Goal: Find specific fact: Find contact information

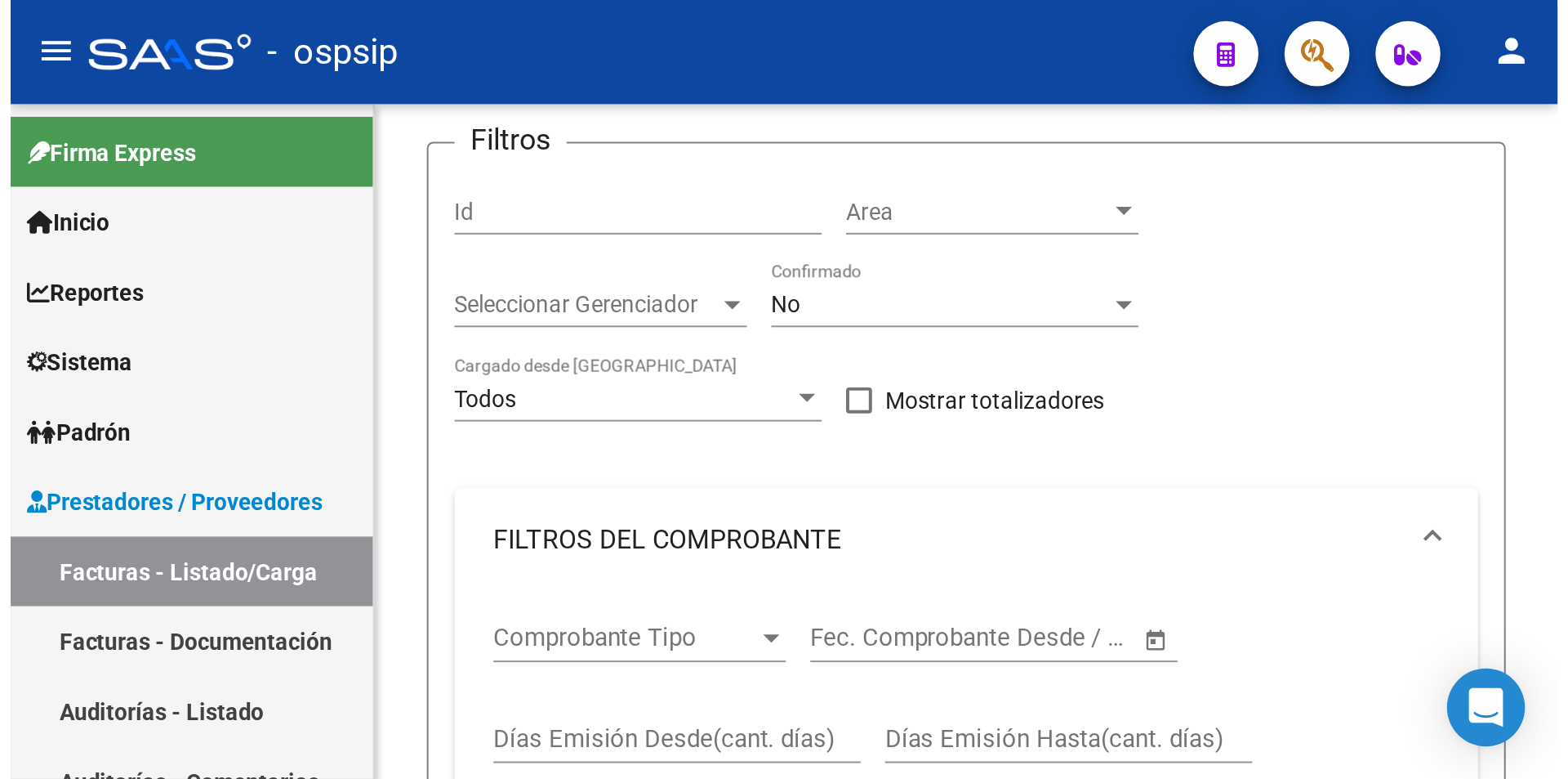
scroll to position [123, 0]
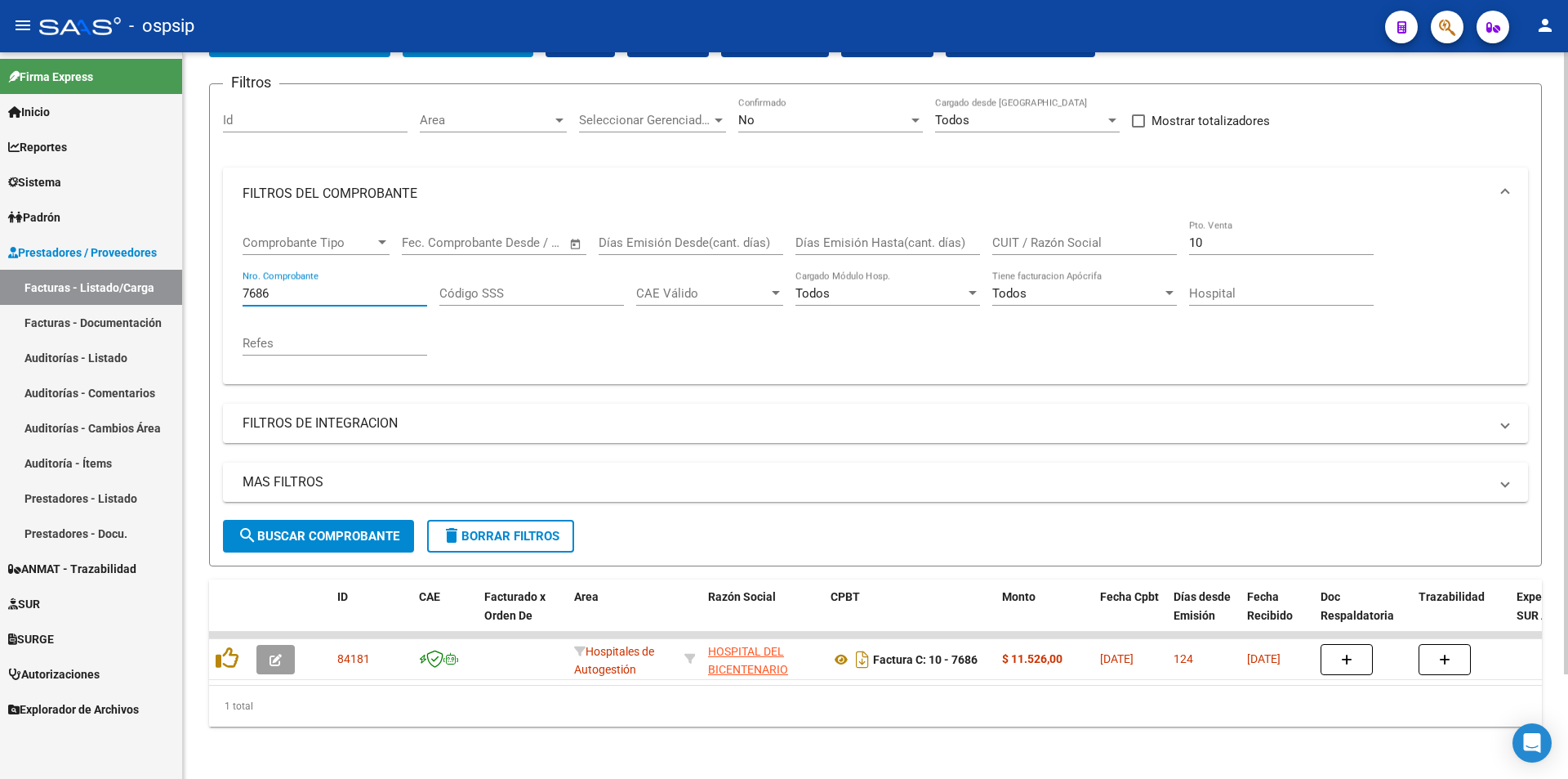
click at [314, 286] on input "7686" at bounding box center [335, 293] width 185 height 15
click at [317, 289] on div "7686 Nro. Comprobante" at bounding box center [335, 288] width 185 height 35
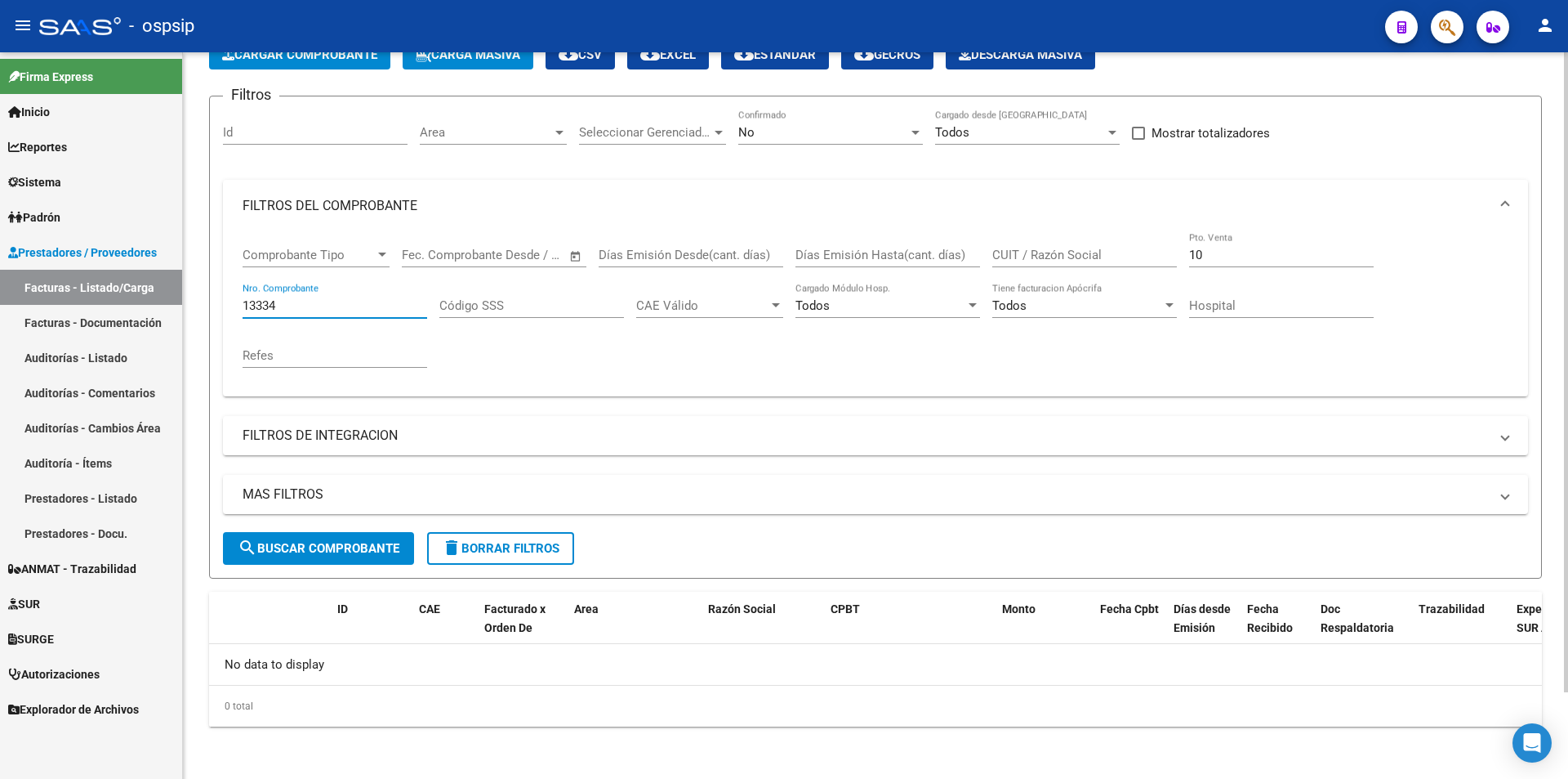
scroll to position [98, 0]
type input "13334"
click at [790, 131] on div "No" at bounding box center [823, 132] width 170 height 15
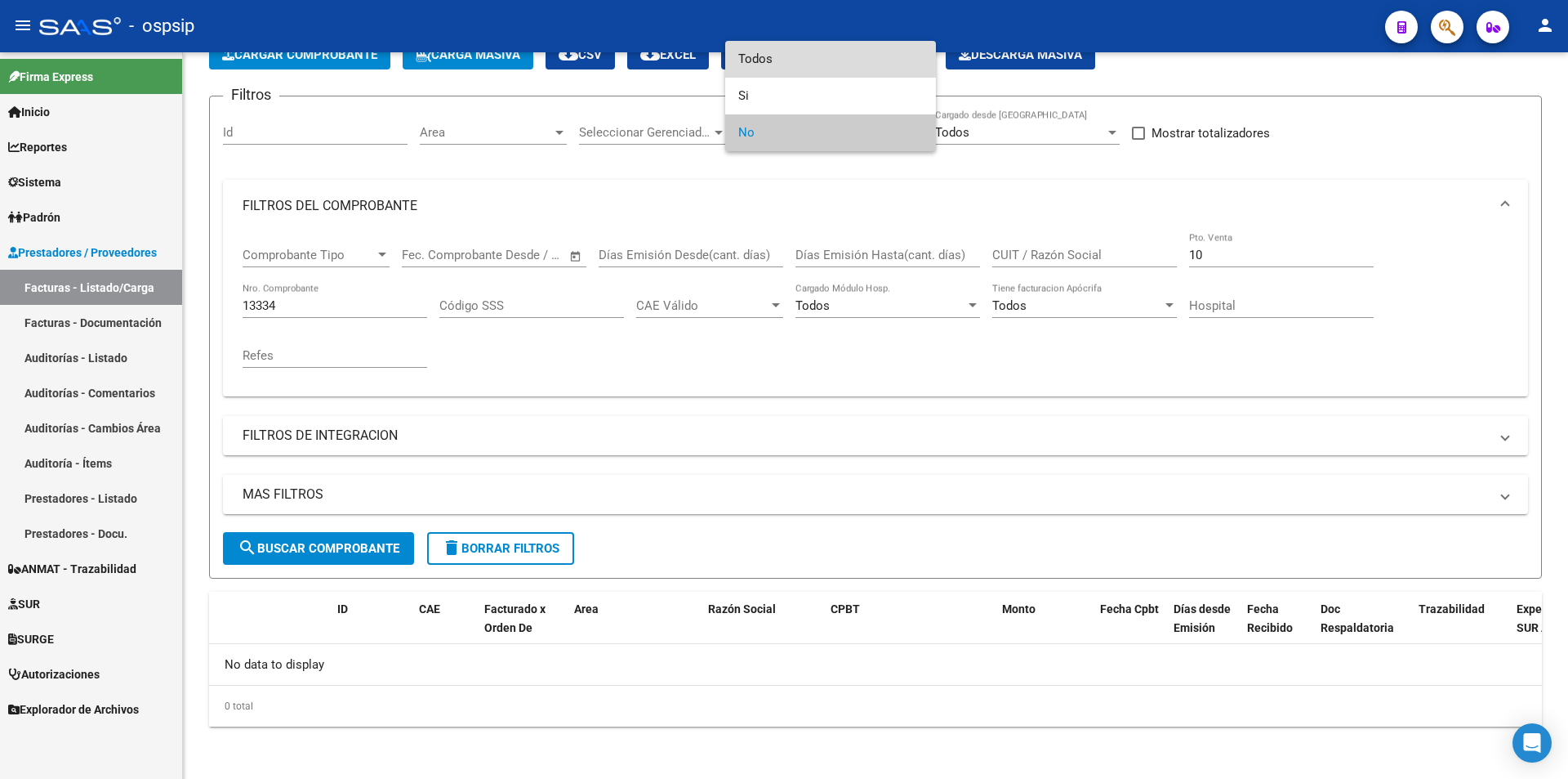
click at [837, 62] on span "Todos" at bounding box center [831, 60] width 185 height 37
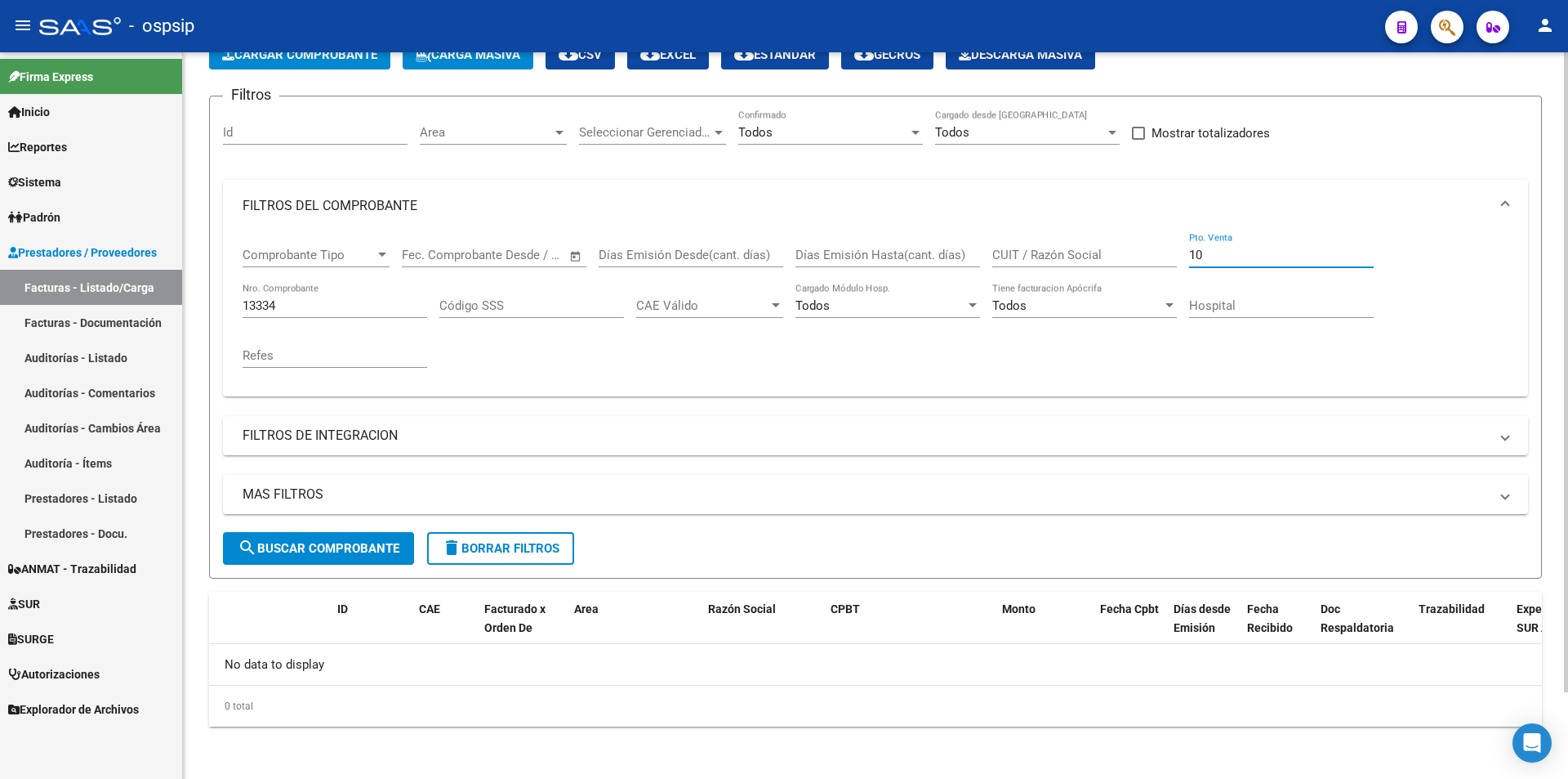
drag, startPoint x: 1242, startPoint y: 261, endPoint x: 979, endPoint y: 224, distance: 265.6
click at [980, 224] on mat-expansion-panel "FILTROS DEL COMPROBANTE Comprobante Tipo Comprobante Tipo Fecha inicio – Fecha …" at bounding box center [875, 288] width 1305 height 216
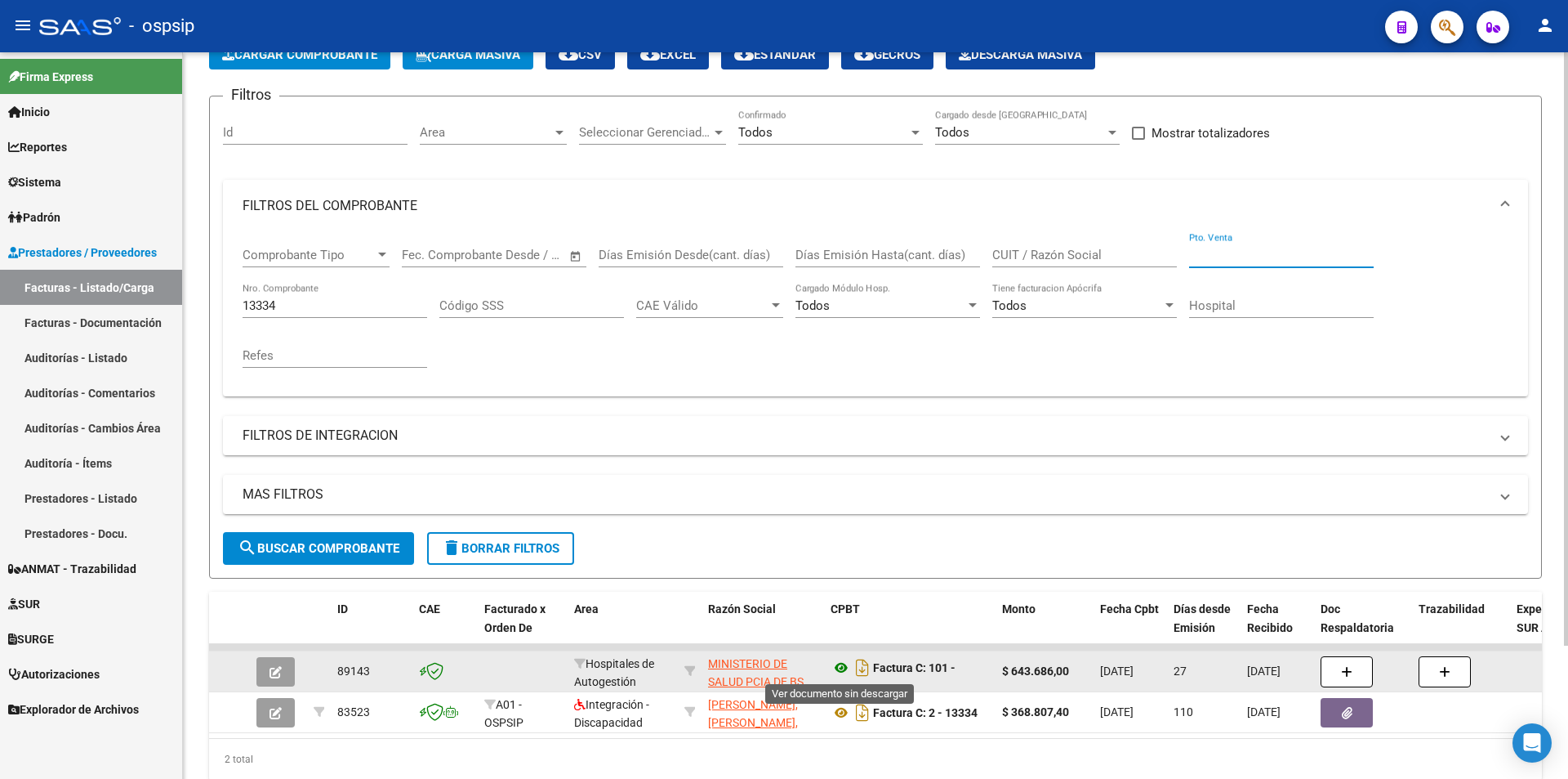
click at [844, 669] on icon at bounding box center [841, 667] width 21 height 19
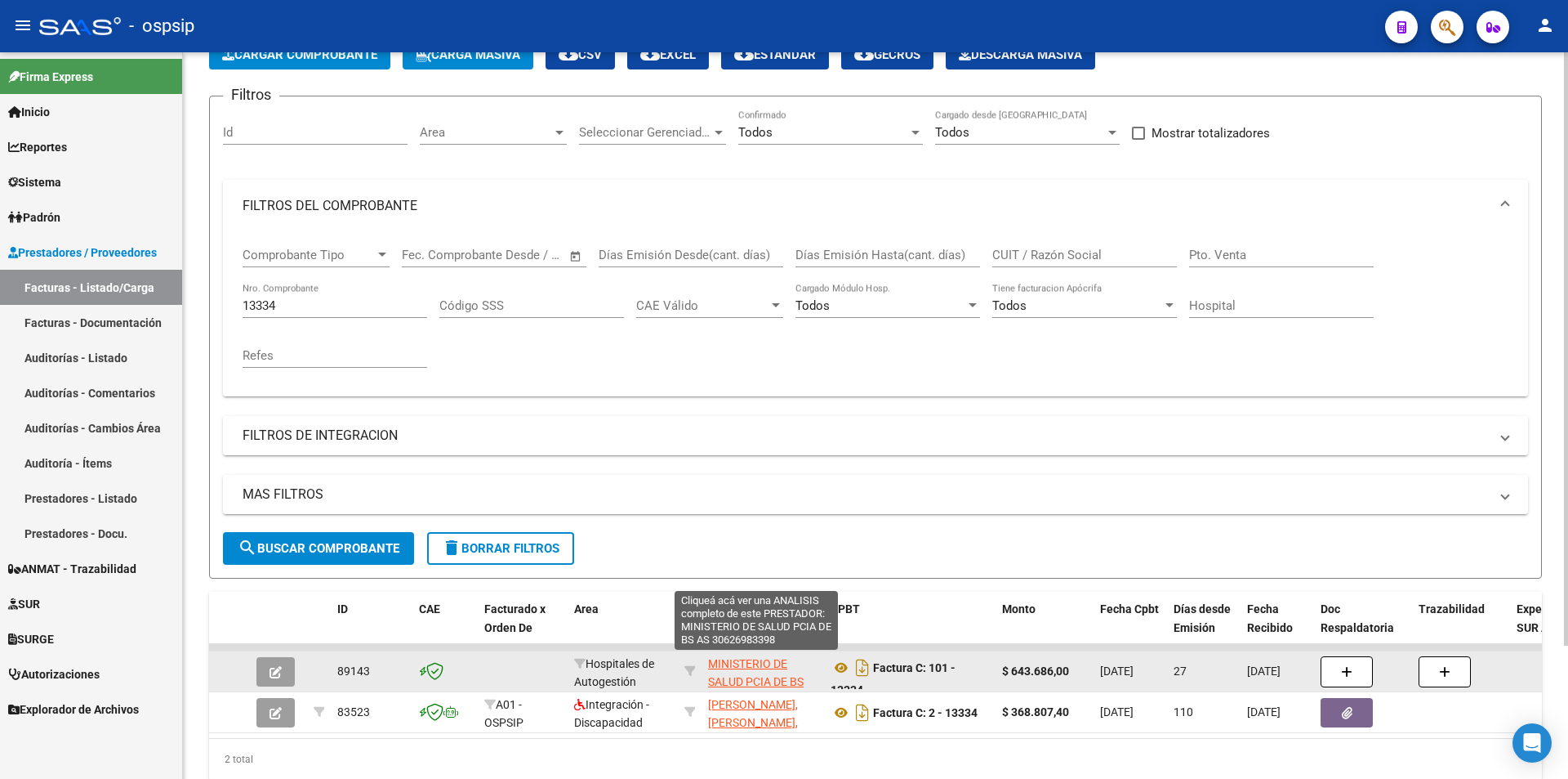
click at [757, 663] on span "MINISTERIO DE SALUD PCIA DE BS AS" at bounding box center [756, 682] width 95 height 50
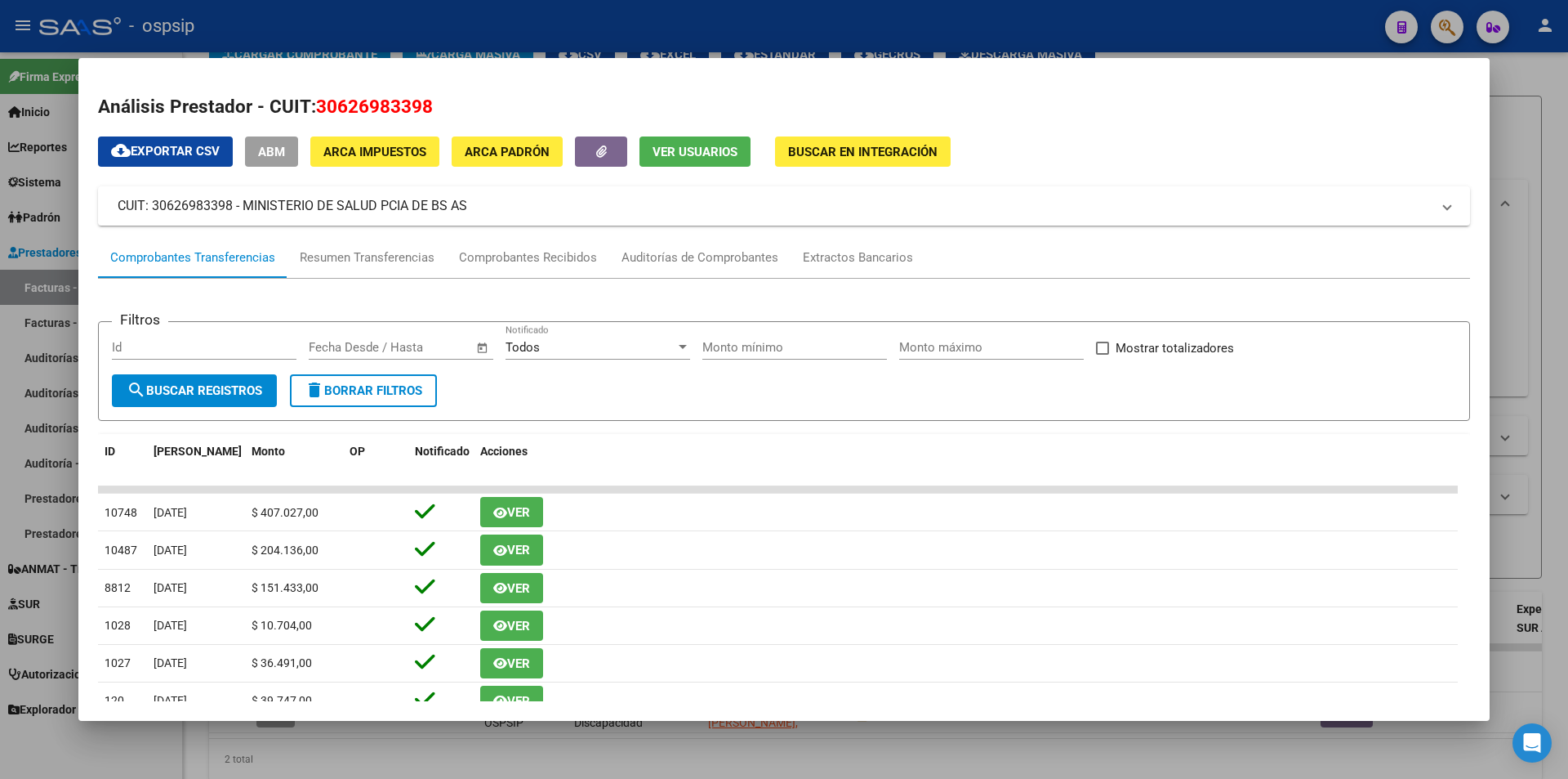
drag, startPoint x: 321, startPoint y: 100, endPoint x: 534, endPoint y: 75, distance: 214.5
click at [534, 75] on mat-dialog-container "Análisis Prestador - CUIT: 30626983398 cloud_download Exportar CSV ABM ARCA Imp…" at bounding box center [784, 389] width 1411 height 662
drag, startPoint x: 503, startPoint y: 107, endPoint x: 317, endPoint y: 101, distance: 186.1
click at [317, 101] on h2 "Análisis Prestador - CUIT: 30626983398" at bounding box center [784, 107] width 1372 height 27
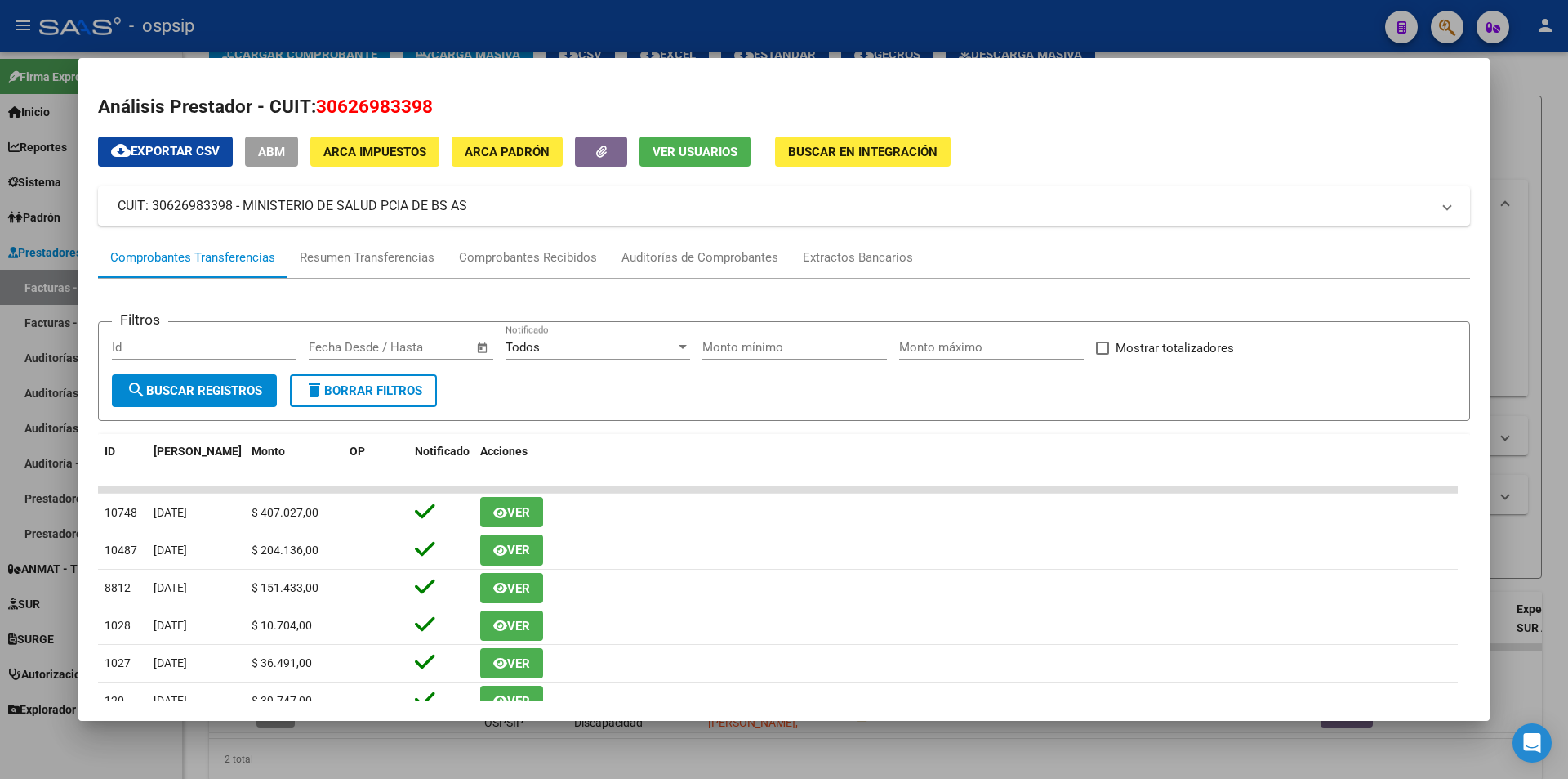
copy span "30626983398"
